Goal: Transaction & Acquisition: Purchase product/service

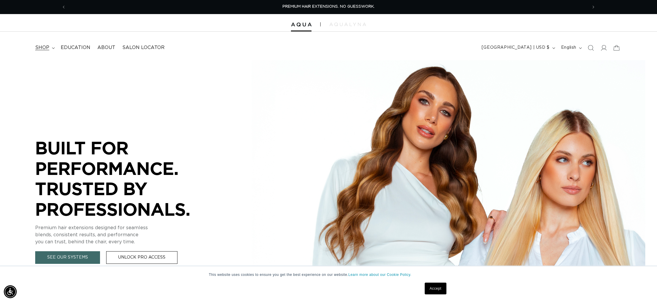
click at [47, 50] on span "shop" at bounding box center [42, 48] width 14 height 6
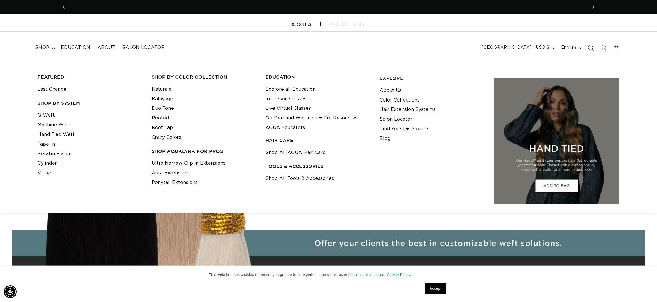
scroll to position [0, 1043]
click at [165, 89] on link "Naturals" at bounding box center [162, 89] width 20 height 10
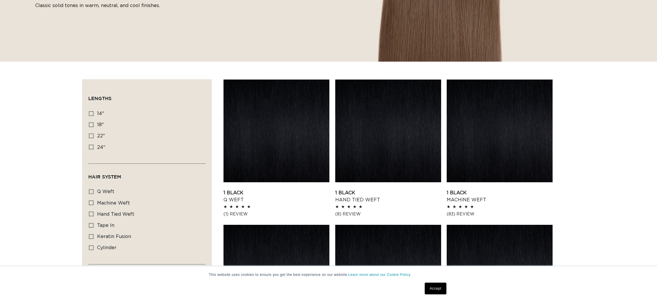
scroll to position [150, 0]
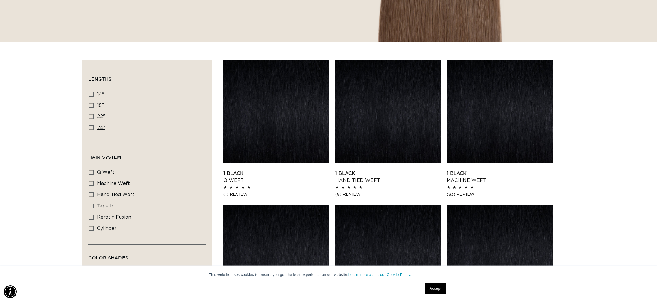
click at [93, 128] on icon at bounding box center [91, 127] width 5 height 5
click at [93, 128] on input "24" 24" (24 products)" at bounding box center [91, 127] width 5 height 5
checkbox input "true"
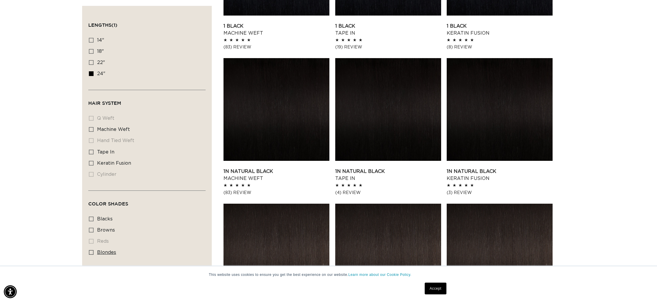
scroll to position [0, 1043]
click at [108, 255] on span "blondes" at bounding box center [106, 252] width 19 height 5
click at [94, 255] on input "blondes blondes (7 products)" at bounding box center [91, 252] width 5 height 5
checkbox input "true"
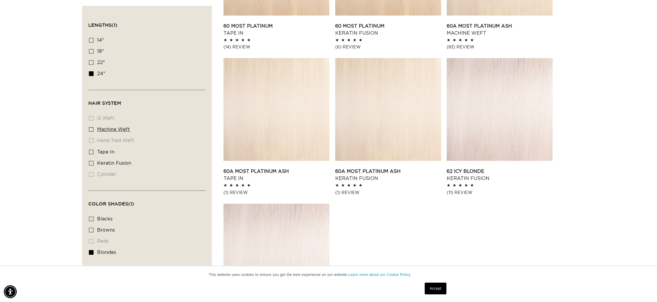
click at [125, 130] on span "machine weft" at bounding box center [113, 129] width 33 height 5
click at [94, 130] on input "machine weft machine weft (1 product)" at bounding box center [91, 129] width 5 height 5
checkbox input "true"
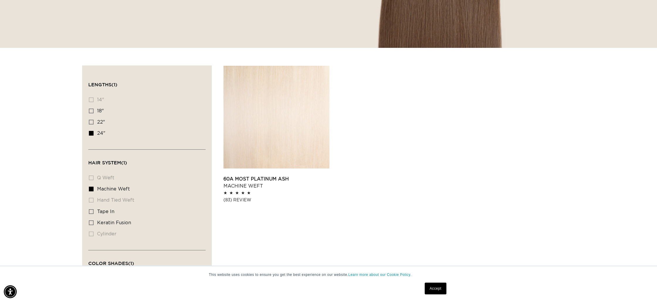
scroll to position [0, 1043]
click at [256, 180] on link "60A Most Platinum Ash Machine Weft" at bounding box center [276, 182] width 106 height 14
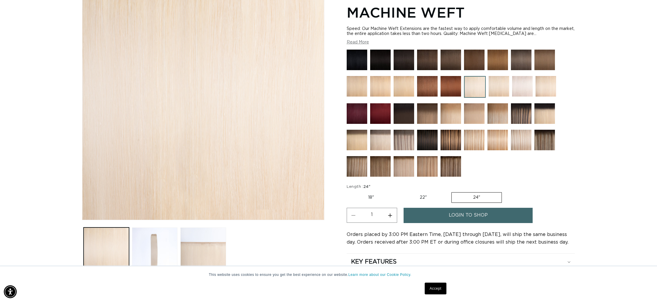
scroll to position [102, 0]
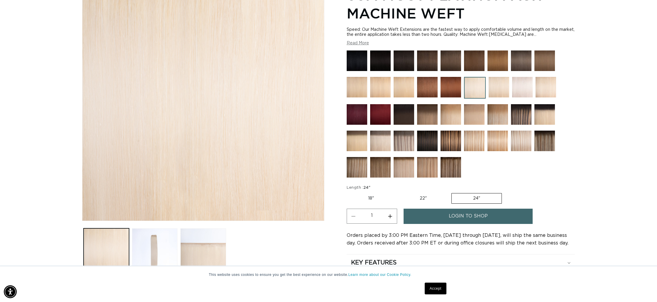
click at [420, 199] on label "22" Variant sold out or unavailable" at bounding box center [423, 198] width 50 height 10
click at [399, 192] on input "22" Variant sold out or unavailable" at bounding box center [398, 192] width 0 height 0
radio input "true"
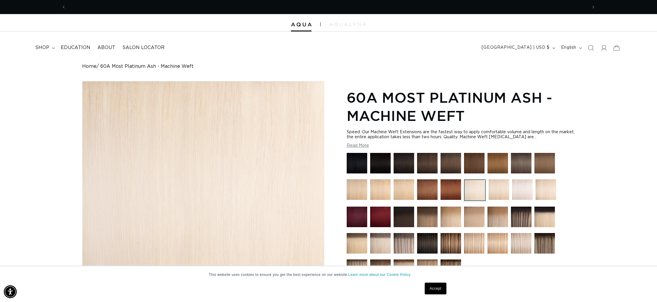
scroll to position [0, 0]
click at [491, 190] on img at bounding box center [499, 189] width 21 height 21
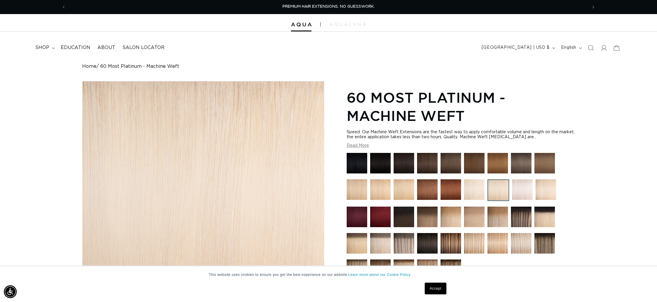
click at [402, 190] on img at bounding box center [404, 189] width 21 height 21
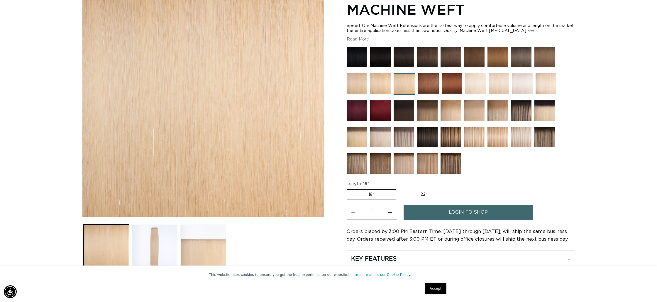
scroll to position [0, 521]
click at [425, 194] on label "22" Variant sold out or unavailable" at bounding box center [424, 194] width 50 height 10
click at [399, 188] on input "22" Variant sold out or unavailable" at bounding box center [399, 188] width 0 height 0
radio input "true"
click at [474, 215] on span "login to shop" at bounding box center [468, 212] width 39 height 15
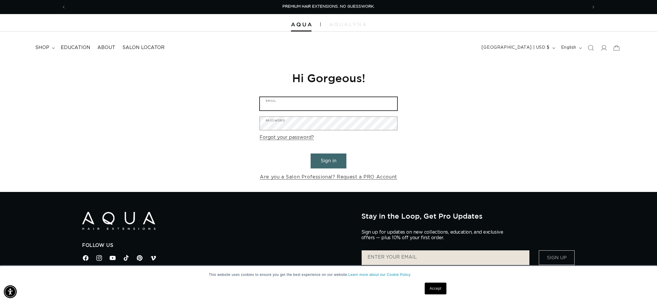
click at [292, 107] on input "Email" at bounding box center [328, 103] width 137 height 13
click at [405, 133] on div "Reset your password We will send you an email to reset your password Email Subm…" at bounding box center [328, 126] width 657 height 132
click at [377, 179] on link "Are you a Salon Professional? Request a PRO Account" at bounding box center [328, 177] width 137 height 9
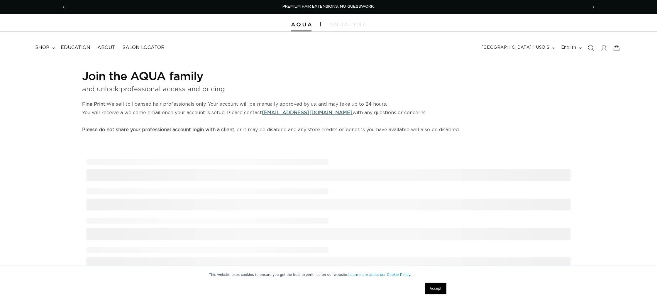
select select "US"
select select "[GEOGRAPHIC_DATA]"
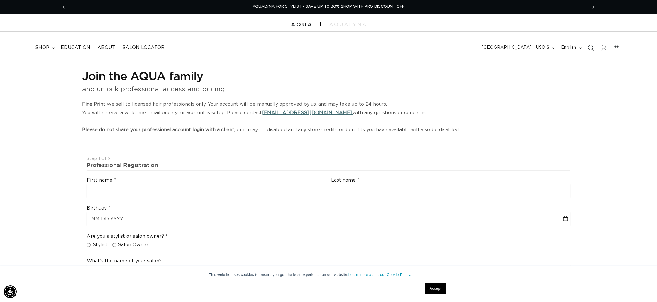
click at [43, 45] on span "shop" at bounding box center [42, 48] width 14 height 6
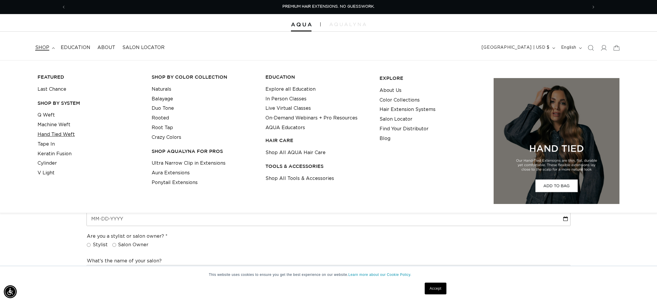
click at [66, 137] on link "Hand Tied Weft" at bounding box center [56, 135] width 37 height 10
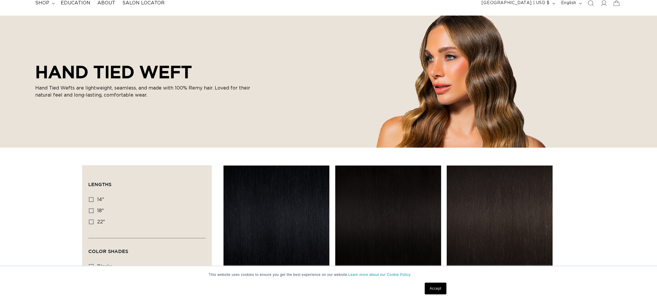
scroll to position [155, 0]
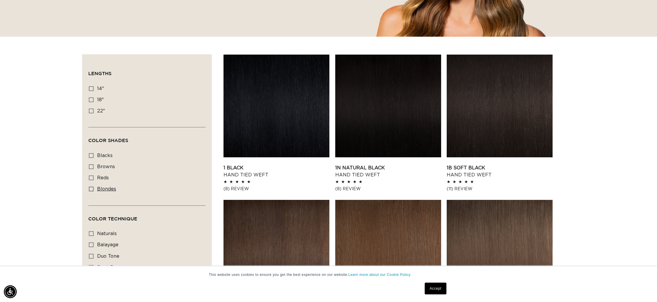
click at [107, 191] on span "blondes" at bounding box center [106, 189] width 19 height 5
click at [94, 191] on input "blondes blondes (28 products)" at bounding box center [91, 189] width 5 height 5
checkbox input "true"
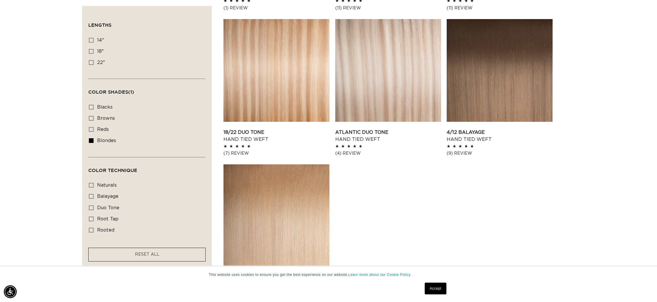
scroll to position [773, 0]
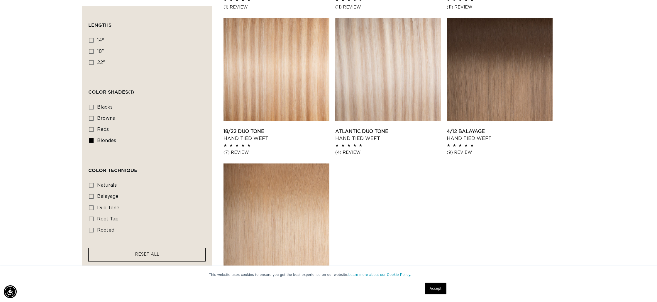
click at [362, 130] on link "Atlantic Duo Tone Hand Tied Weft" at bounding box center [388, 135] width 106 height 14
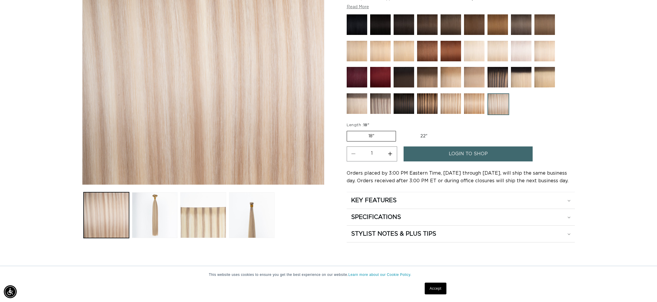
scroll to position [0, 521]
click at [164, 210] on button "Load image 2 in gallery view" at bounding box center [154, 214] width 45 height 45
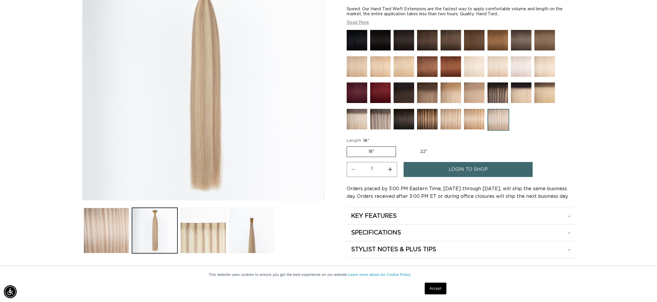
scroll to position [156, 0]
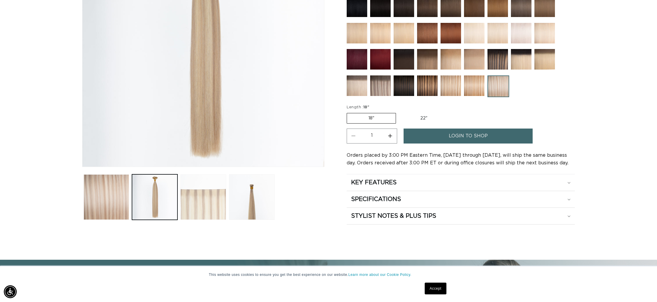
click at [201, 197] on button "Load image 3 in gallery view" at bounding box center [202, 196] width 45 height 45
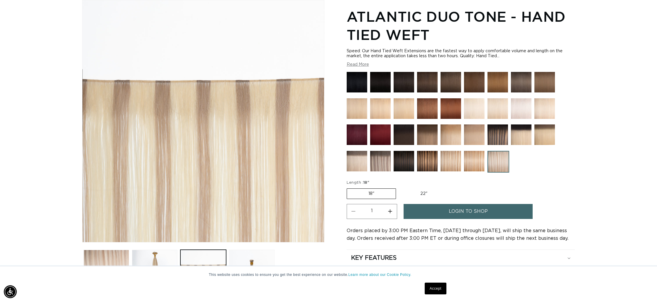
scroll to position [0, 0]
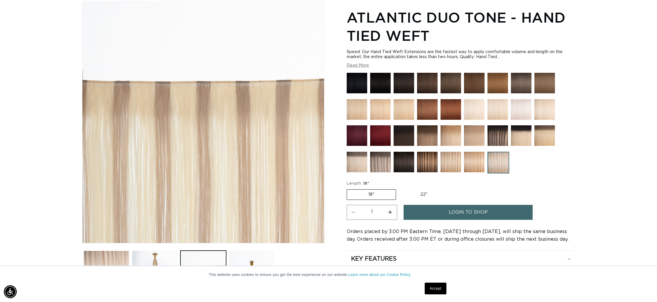
click at [422, 194] on label "22" Variant sold out or unavailable" at bounding box center [424, 194] width 50 height 10
click at [399, 188] on input "22" Variant sold out or unavailable" at bounding box center [399, 188] width 0 height 0
radio input "true"
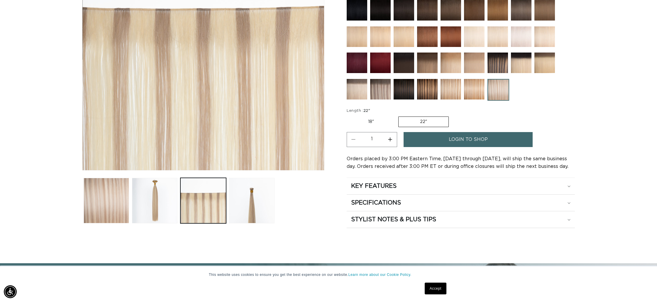
scroll to position [0, 521]
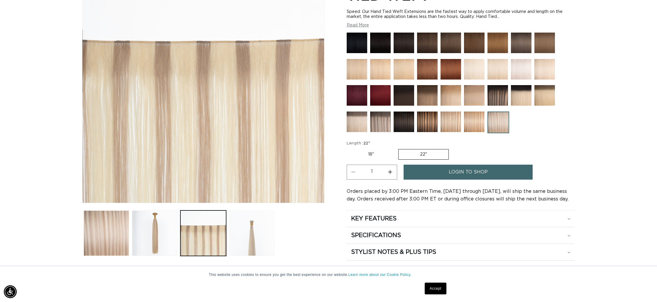
click at [264, 225] on button "Load image 4 in gallery view" at bounding box center [251, 232] width 45 height 45
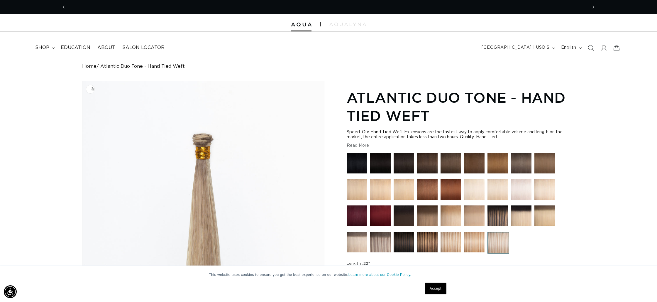
scroll to position [0, 1043]
